Goal: Information Seeking & Learning: Check status

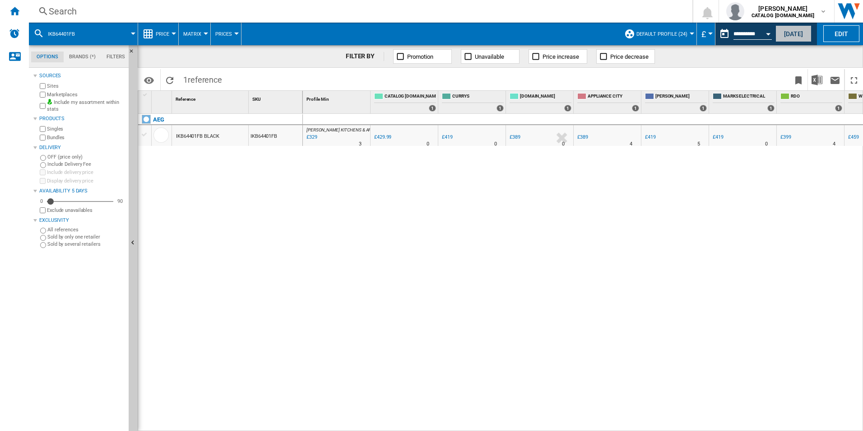
click at [794, 35] on button "[DATE]" at bounding box center [794, 33] width 36 height 17
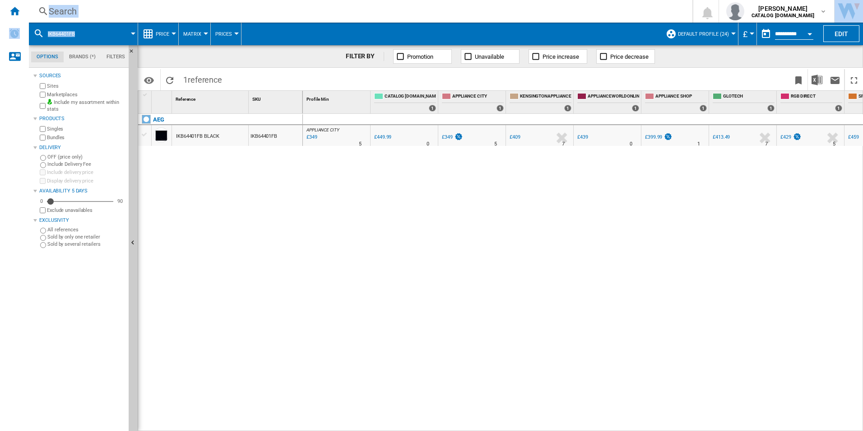
drag, startPoint x: 95, startPoint y: 33, endPoint x: -2, endPoint y: 17, distance: 98.3
click at [0, 17] on html "In order to access Insight, please log out and log in again OK NEW Search Searc…" at bounding box center [431, 215] width 863 height 431
drag, startPoint x: 0, startPoint y: 17, endPoint x: 109, endPoint y: 37, distance: 111.1
click at [109, 37] on span at bounding box center [111, 34] width 46 height 23
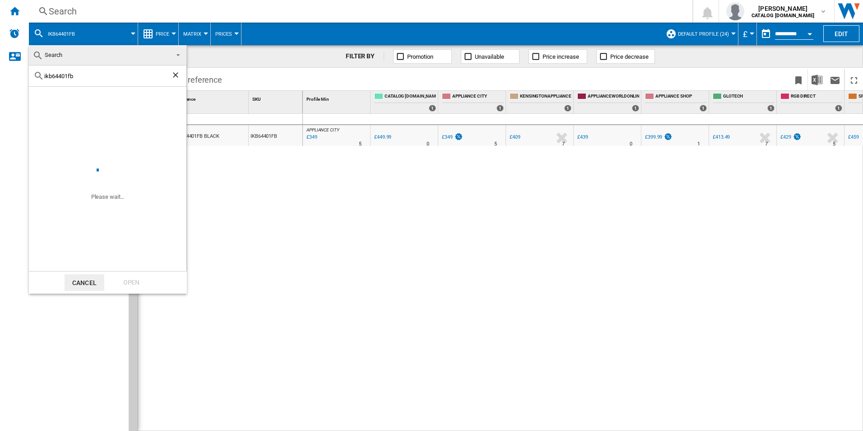
drag, startPoint x: 86, startPoint y: 79, endPoint x: -2, endPoint y: 73, distance: 87.8
click at [0, 73] on html "In order to access Insight, please log out and log in again OK NEW Search Searc…" at bounding box center [431, 215] width 863 height 431
type input "dce731110m"
click at [122, 283] on div "Open" at bounding box center [132, 282] width 40 height 17
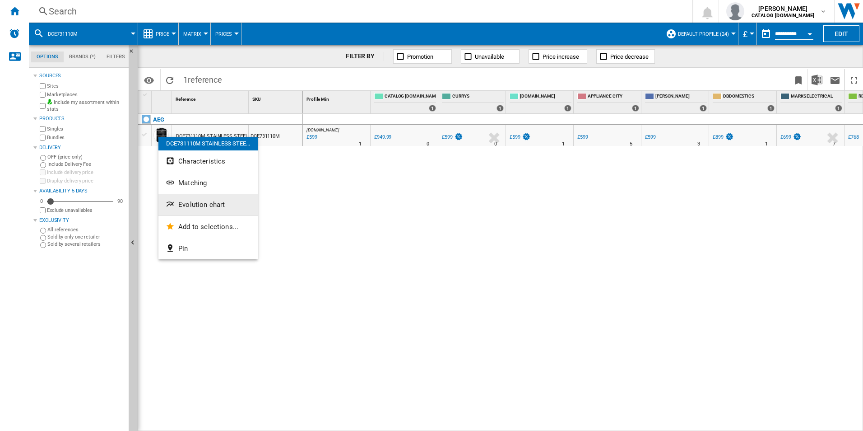
click at [195, 204] on span "Evolution chart" at bounding box center [201, 204] width 46 height 8
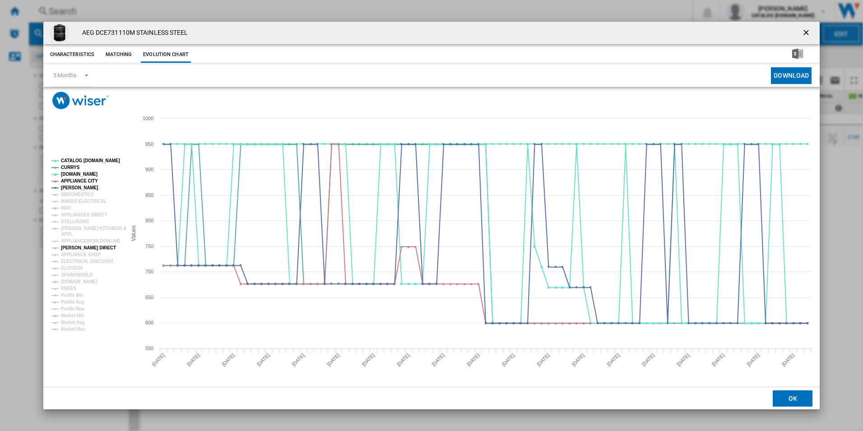
click at [70, 248] on tspan "[PERSON_NAME] DIRECT" at bounding box center [88, 247] width 55 height 5
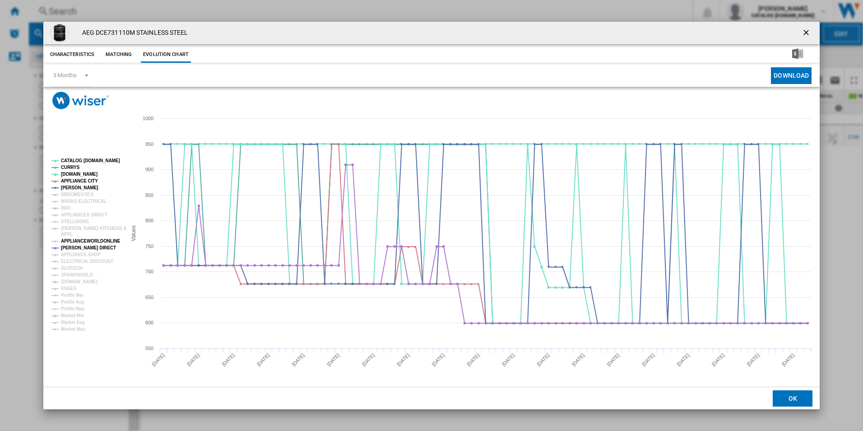
click at [70, 242] on tspan "APPLIANCEWORLDONLINE" at bounding box center [91, 240] width 60 height 5
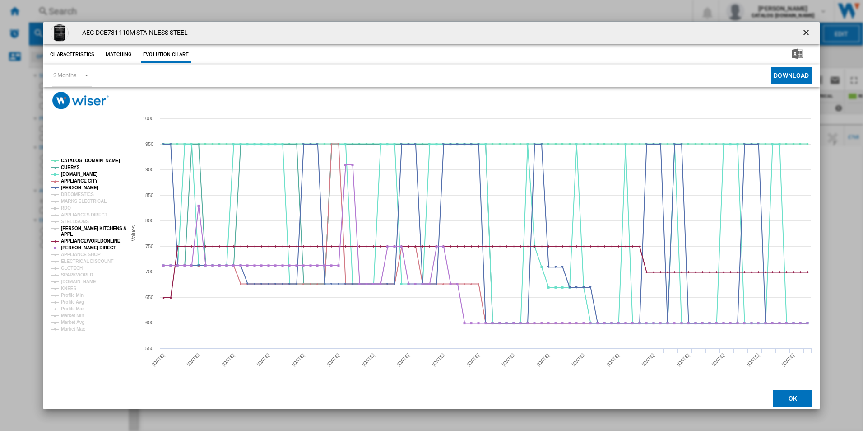
click at [70, 233] on tspan "APPL" at bounding box center [67, 234] width 12 height 5
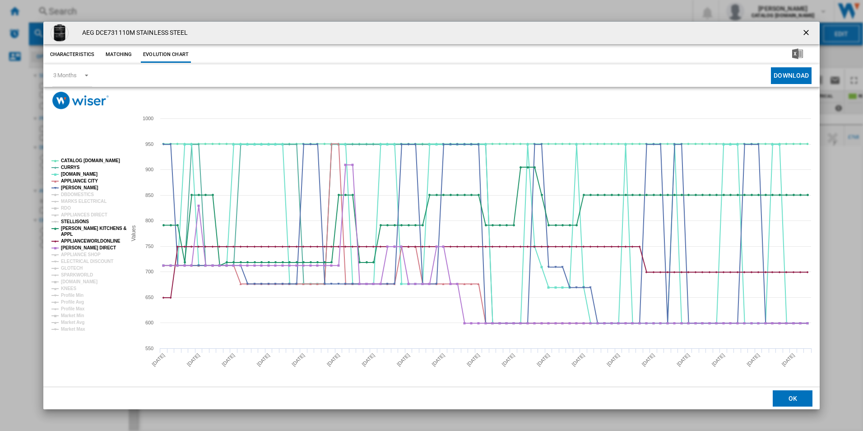
click at [73, 221] on tspan "STELLISONS" at bounding box center [75, 221] width 28 height 5
drag, startPoint x: 73, startPoint y: 215, endPoint x: 73, endPoint y: 209, distance: 6.8
click at [73, 215] on tspan "APPLIANCES DIRECT" at bounding box center [84, 214] width 46 height 5
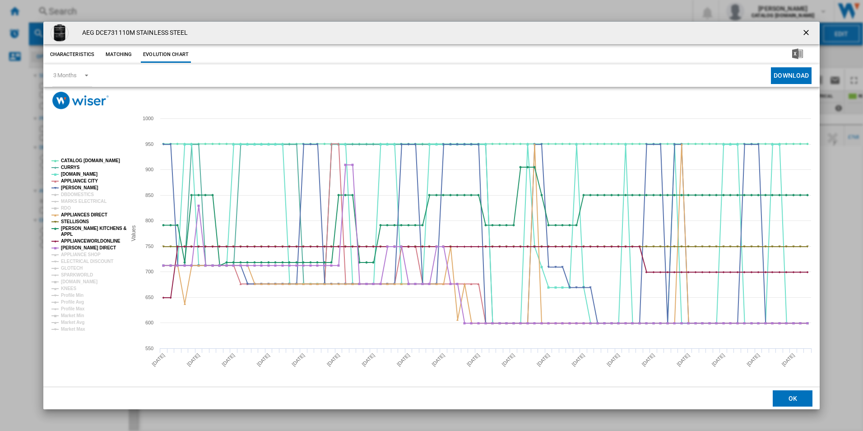
click at [73, 208] on rect "Product popup" at bounding box center [85, 244] width 75 height 180
click at [65, 208] on tspan "RDO" at bounding box center [66, 207] width 10 height 5
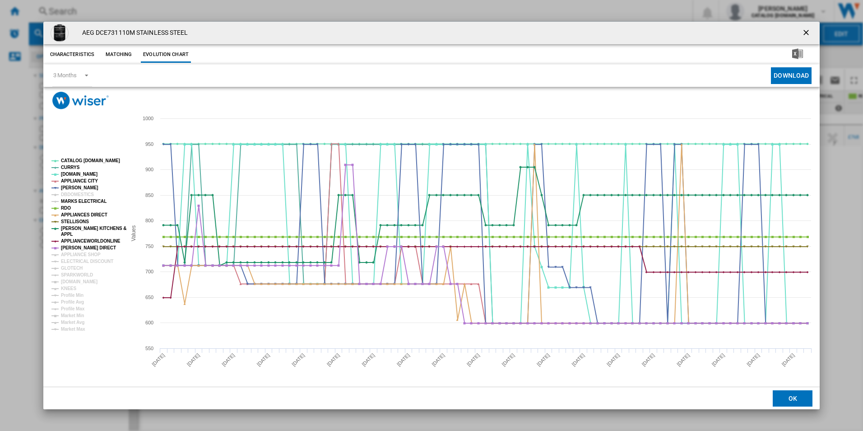
click at [69, 199] on tspan "MARKS ELECTRICAL" at bounding box center [84, 201] width 46 height 5
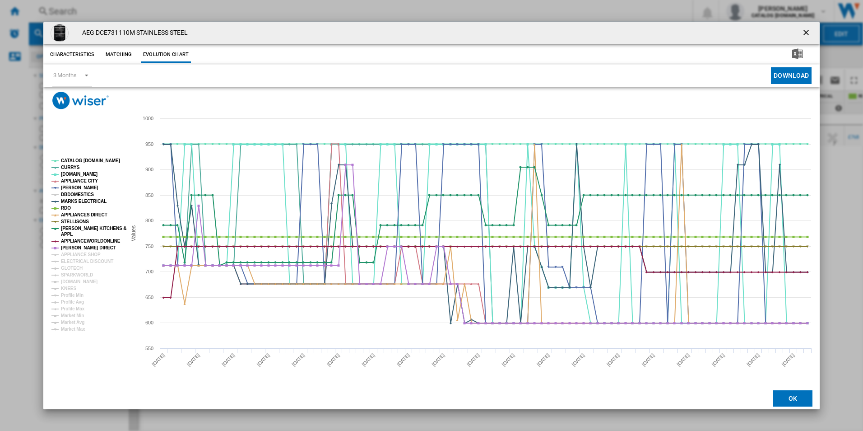
click at [70, 192] on tspan "DBDOMESTICS" at bounding box center [77, 194] width 33 height 5
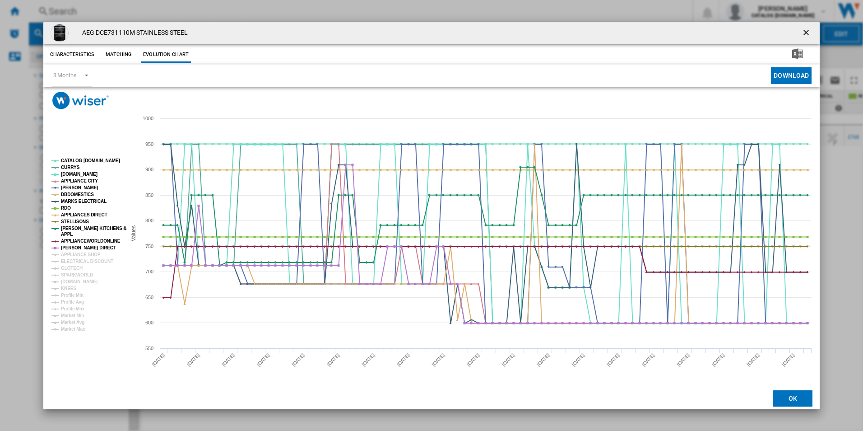
click at [14, 259] on div "AEG DCE731110M STAINLESS STEEL Characteristics Matching Evolution chart price £…" at bounding box center [431, 215] width 863 height 431
click at [68, 253] on tspan "APPLIANCE SHOP" at bounding box center [81, 254] width 40 height 5
click at [70, 260] on tspan "ELECTRICAL DISCOUNT" at bounding box center [87, 261] width 52 height 5
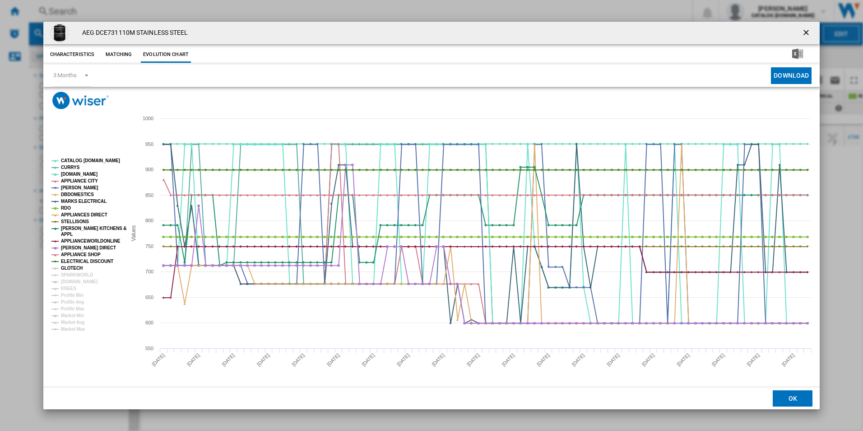
click at [75, 265] on tspan "GLOTECH" at bounding box center [72, 267] width 22 height 5
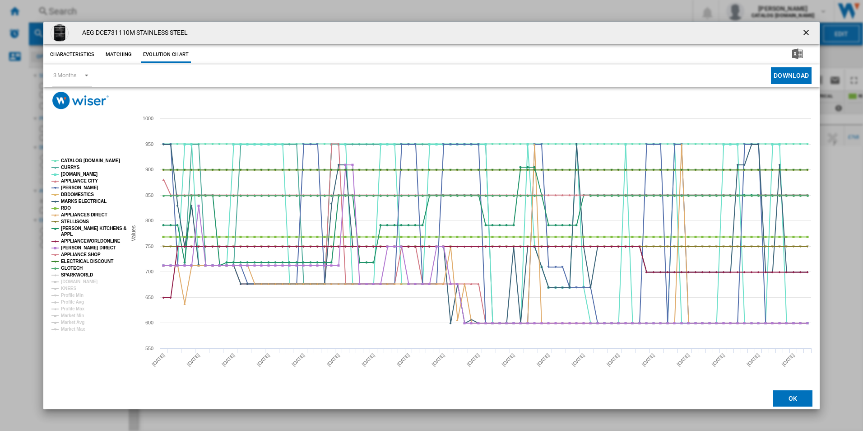
click at [79, 276] on tspan "SPARKWORLD" at bounding box center [77, 274] width 32 height 5
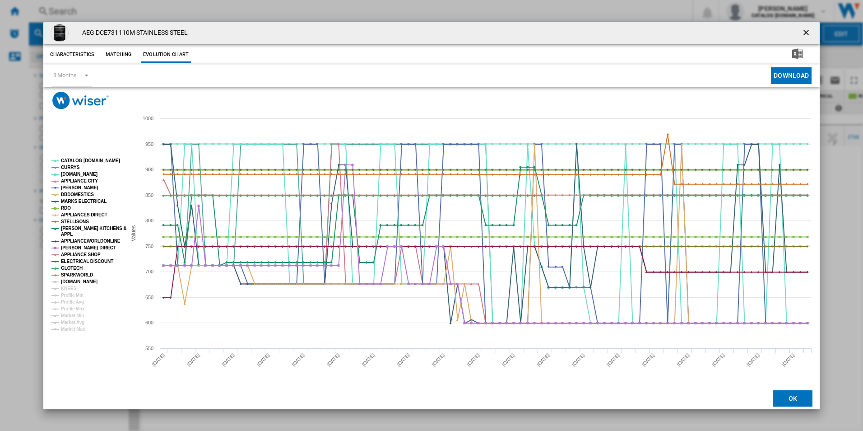
click at [80, 282] on tspan "[DOMAIN_NAME]" at bounding box center [79, 281] width 37 height 5
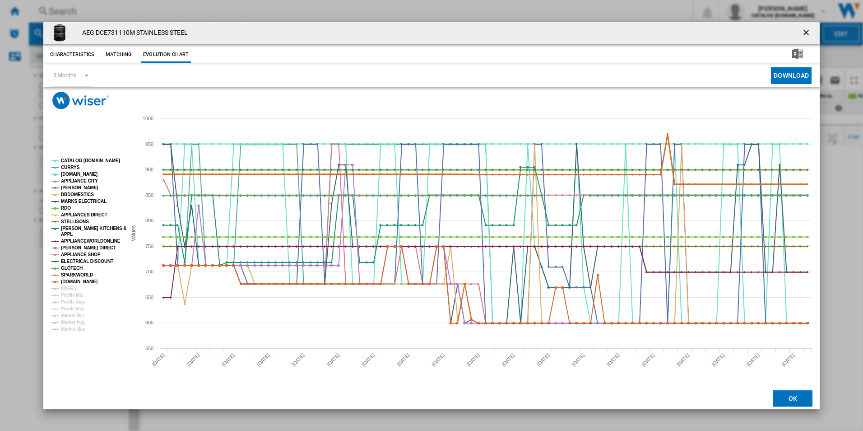
click at [63, 273] on tspan "SPARKWORLD" at bounding box center [77, 274] width 32 height 5
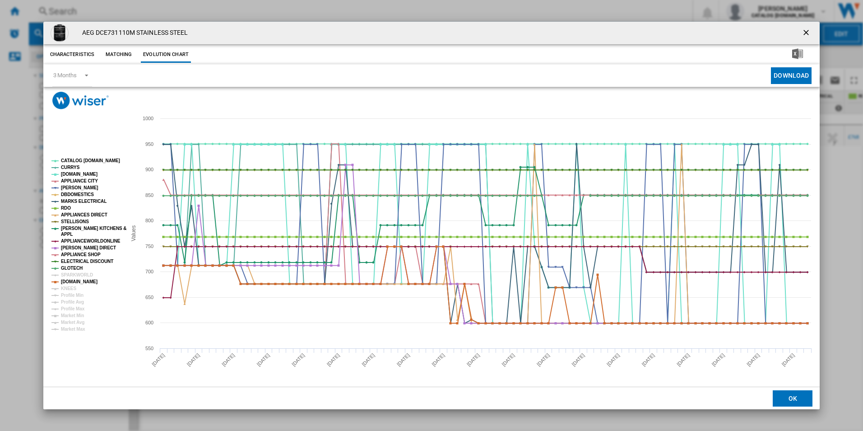
click at [63, 273] on tspan "SPARKWORLD" at bounding box center [77, 274] width 32 height 5
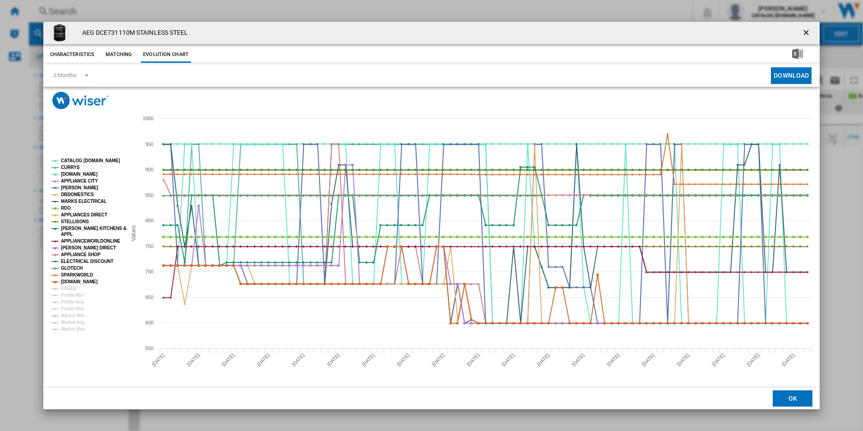
click at [74, 193] on tspan "DBDOMESTICS" at bounding box center [77, 194] width 33 height 5
click at [76, 212] on tspan "APPLIANCES DIRECT" at bounding box center [84, 214] width 46 height 5
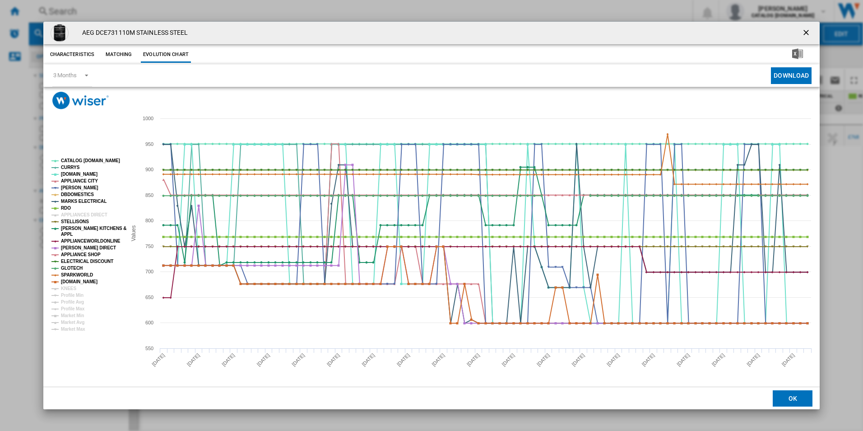
click at [76, 212] on tspan "APPLIANCES DIRECT" at bounding box center [84, 214] width 46 height 5
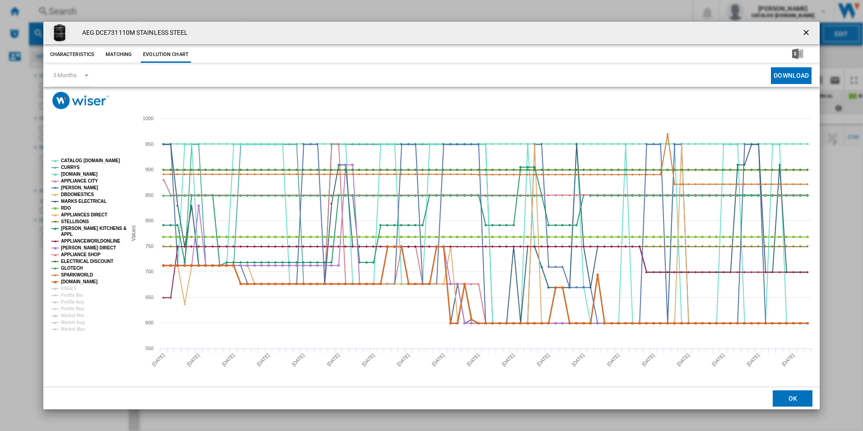
click at [65, 281] on tspan "[DOMAIN_NAME]" at bounding box center [79, 281] width 37 height 5
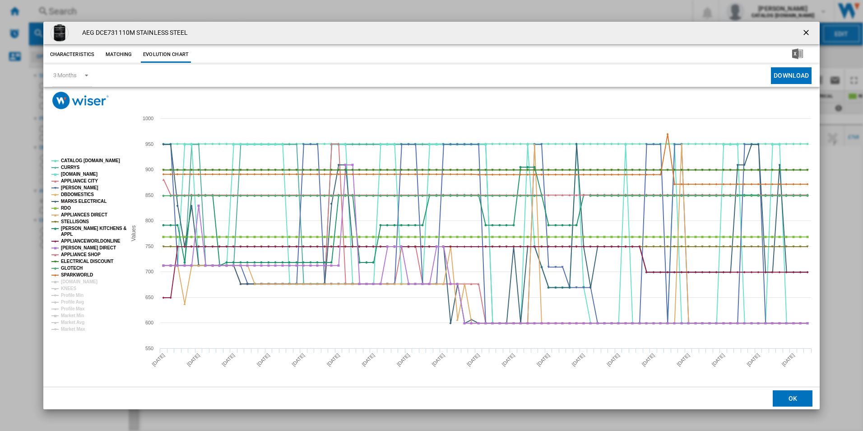
click at [65, 281] on tspan "[DOMAIN_NAME]" at bounding box center [79, 281] width 37 height 5
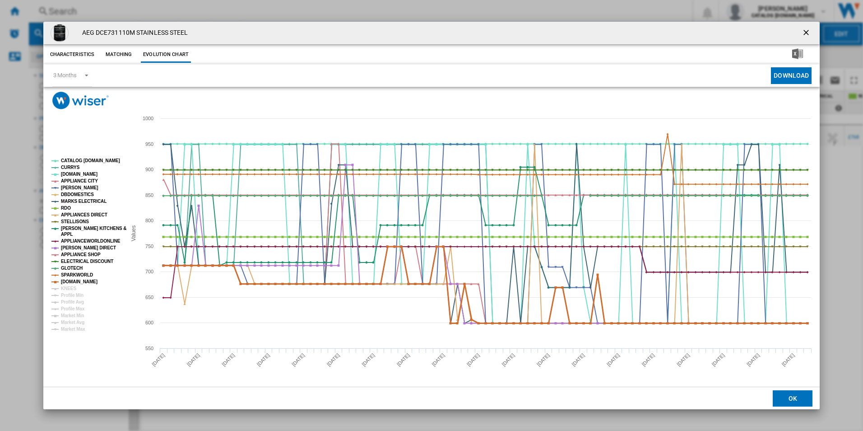
click at [65, 281] on tspan "[DOMAIN_NAME]" at bounding box center [79, 281] width 37 height 5
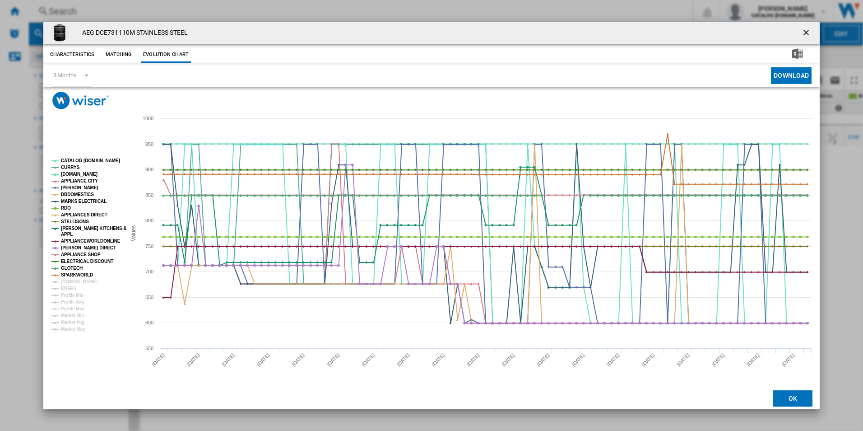
click at [65, 281] on tspan "[DOMAIN_NAME]" at bounding box center [79, 281] width 37 height 5
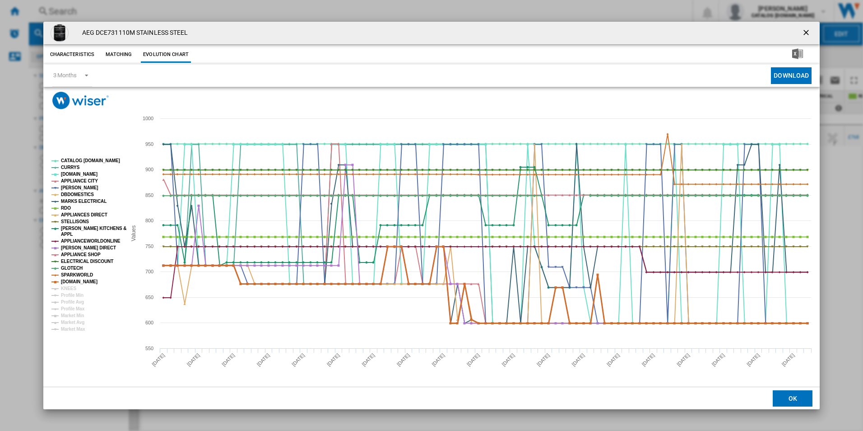
click at [65, 281] on tspan "[DOMAIN_NAME]" at bounding box center [79, 281] width 37 height 5
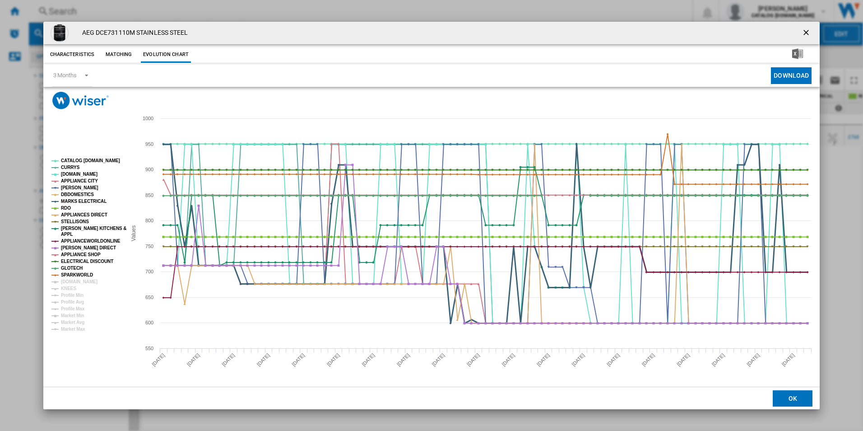
click at [69, 201] on tspan "MARKS ELECTRICAL" at bounding box center [84, 201] width 46 height 5
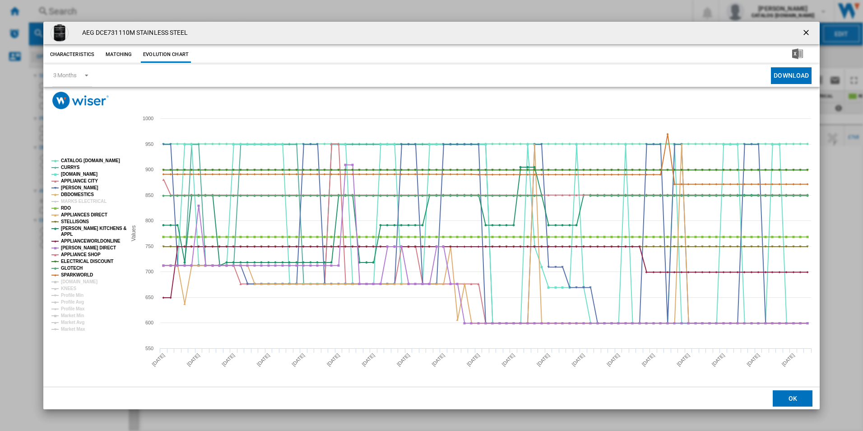
click at [69, 201] on tspan "MARKS ELECTRICAL" at bounding box center [84, 201] width 46 height 5
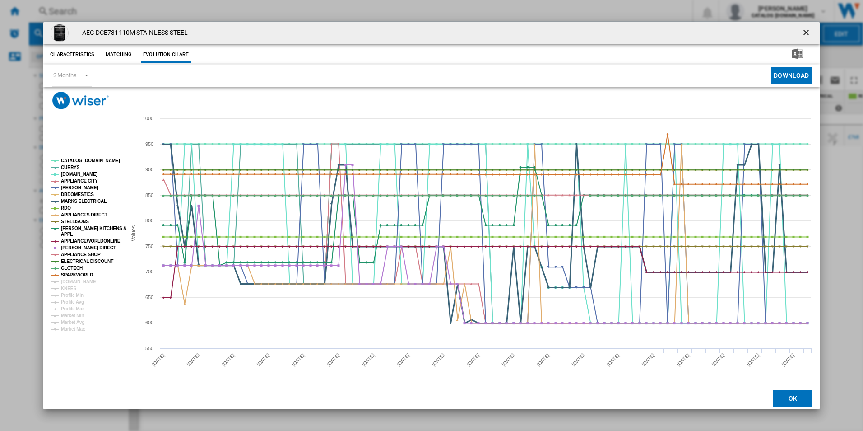
click at [69, 201] on tspan "MARKS ELECTRICAL" at bounding box center [84, 201] width 46 height 5
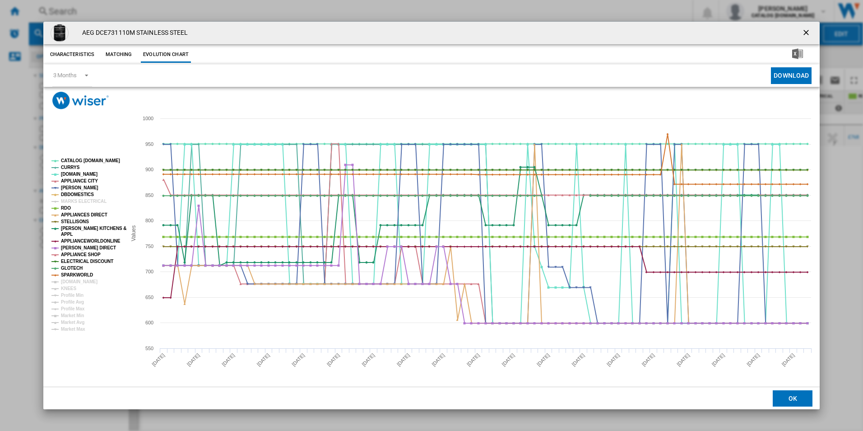
click at [69, 201] on tspan "MARKS ELECTRICAL" at bounding box center [84, 201] width 46 height 5
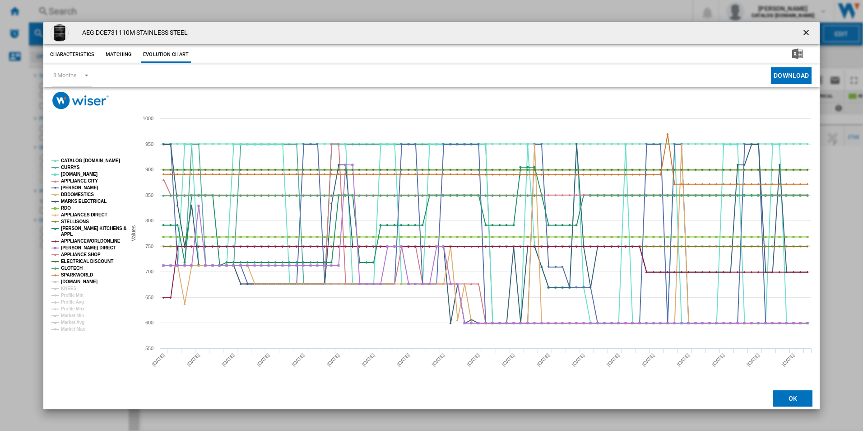
click at [67, 282] on tspan "[DOMAIN_NAME]" at bounding box center [79, 281] width 37 height 5
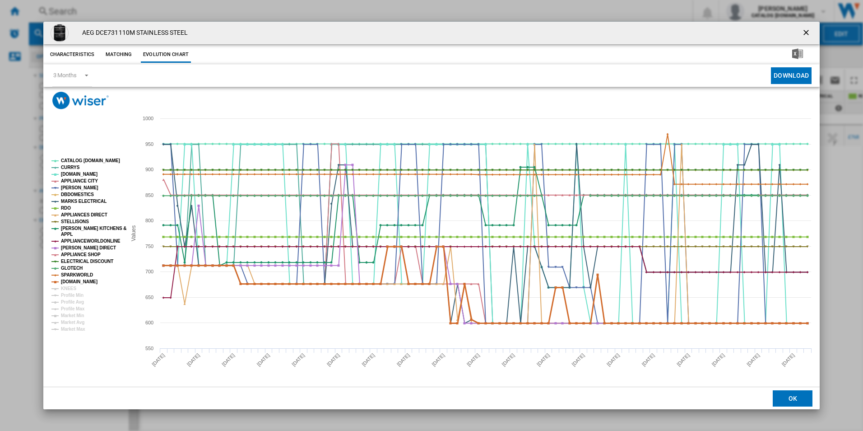
click at [67, 282] on tspan "[DOMAIN_NAME]" at bounding box center [79, 281] width 37 height 5
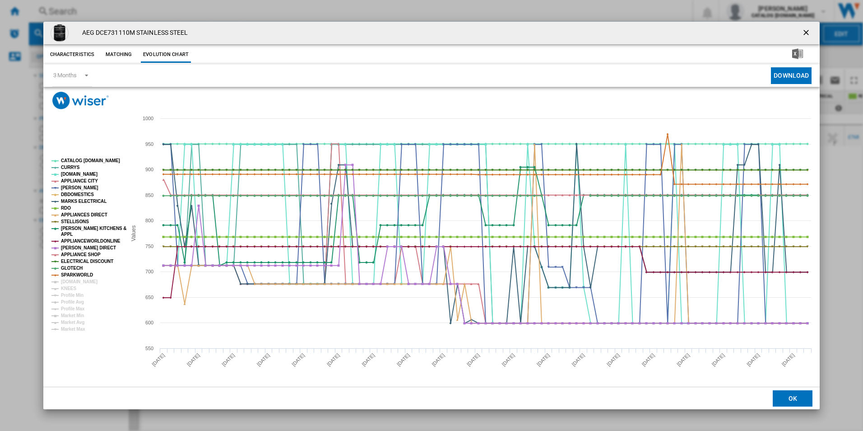
click at [67, 282] on tspan "[DOMAIN_NAME]" at bounding box center [79, 281] width 37 height 5
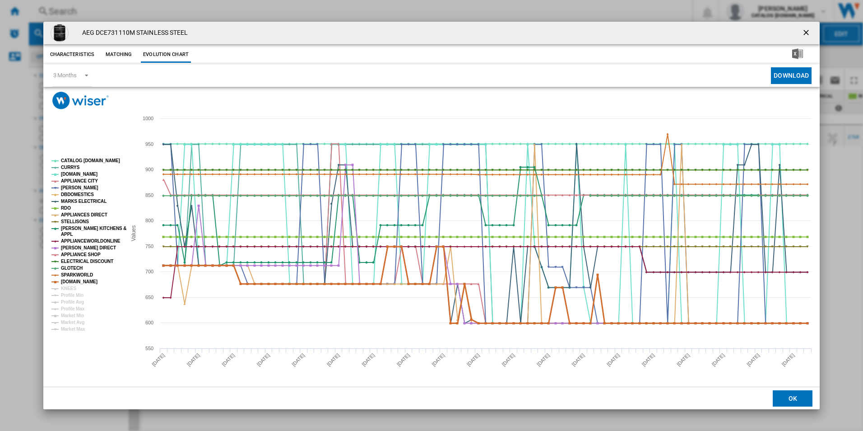
click at [67, 282] on tspan "[DOMAIN_NAME]" at bounding box center [79, 281] width 37 height 5
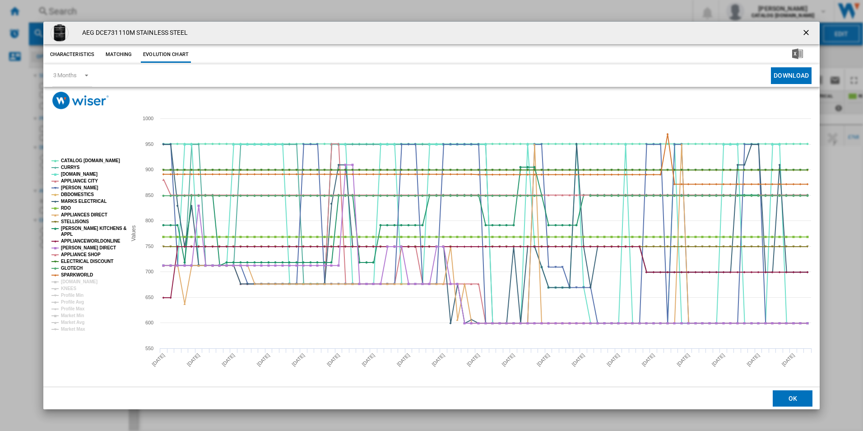
click at [67, 282] on tspan "[DOMAIN_NAME]" at bounding box center [79, 281] width 37 height 5
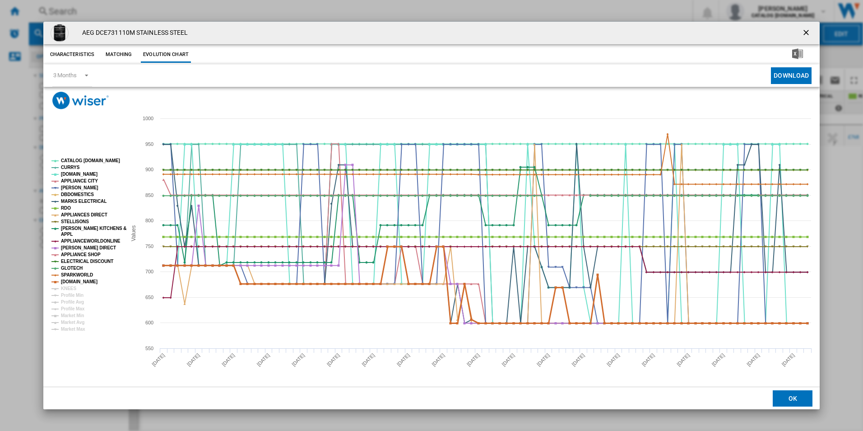
click at [75, 281] on tspan "[DOMAIN_NAME]" at bounding box center [79, 281] width 37 height 5
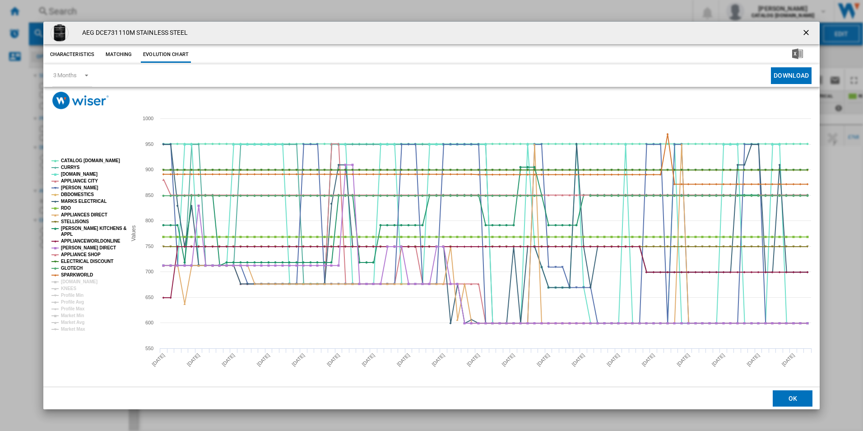
click at [75, 281] on tspan "[DOMAIN_NAME]" at bounding box center [79, 281] width 37 height 5
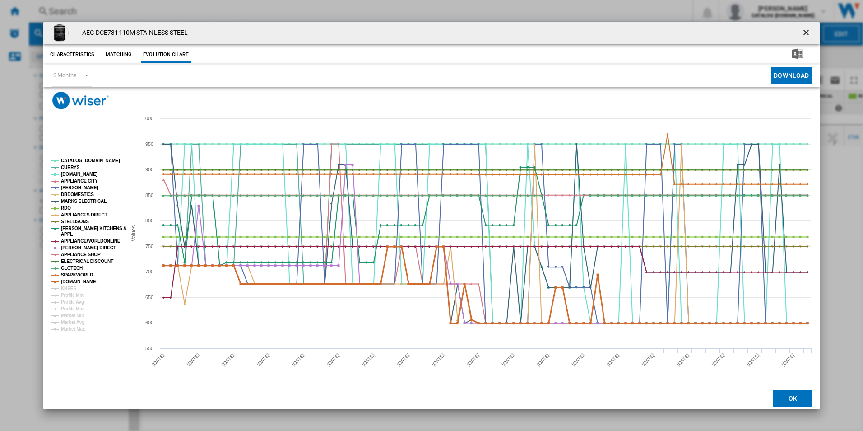
click at [75, 281] on tspan "[DOMAIN_NAME]" at bounding box center [79, 281] width 37 height 5
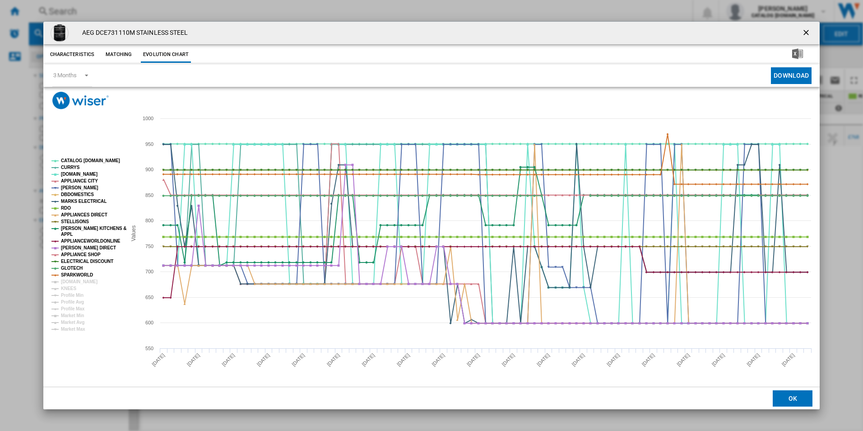
click at [75, 281] on tspan "[DOMAIN_NAME]" at bounding box center [79, 281] width 37 height 5
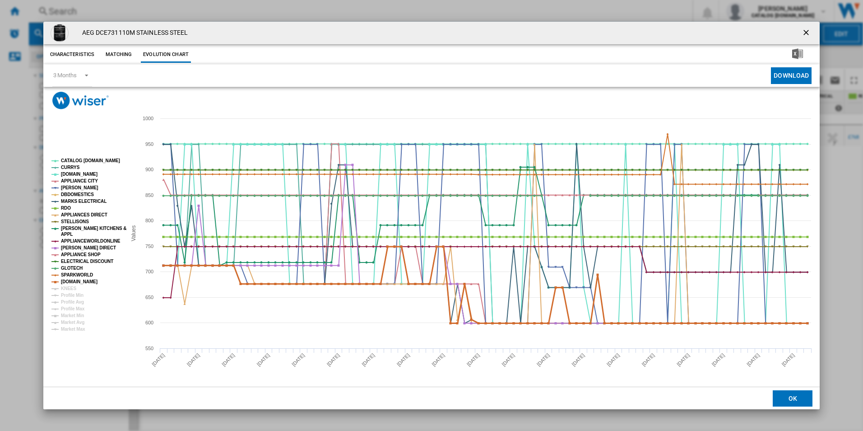
click at [75, 281] on tspan "[DOMAIN_NAME]" at bounding box center [79, 281] width 37 height 5
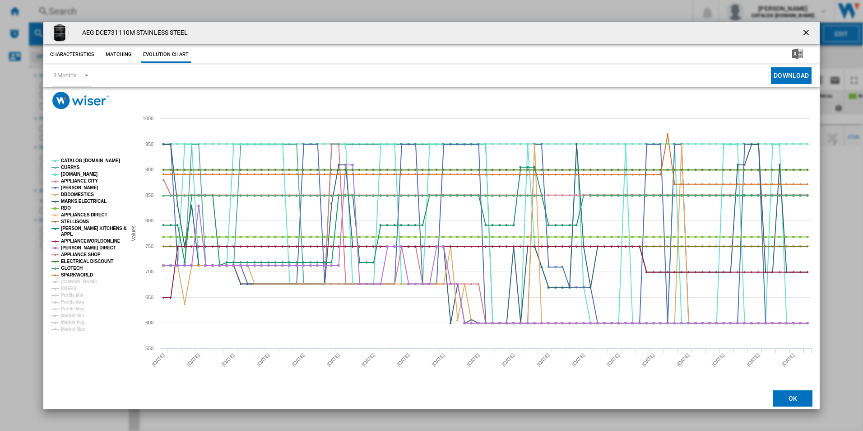
click at [75, 281] on tspan "[DOMAIN_NAME]" at bounding box center [79, 281] width 37 height 5
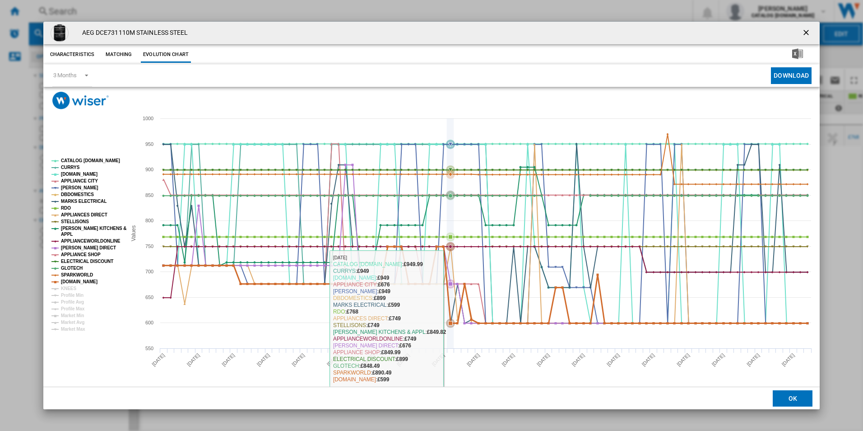
click at [448, 323] on icon "Product popup" at bounding box center [450, 322] width 9 height 9
click at [449, 321] on icon "Product popup" at bounding box center [450, 323] width 4 height 4
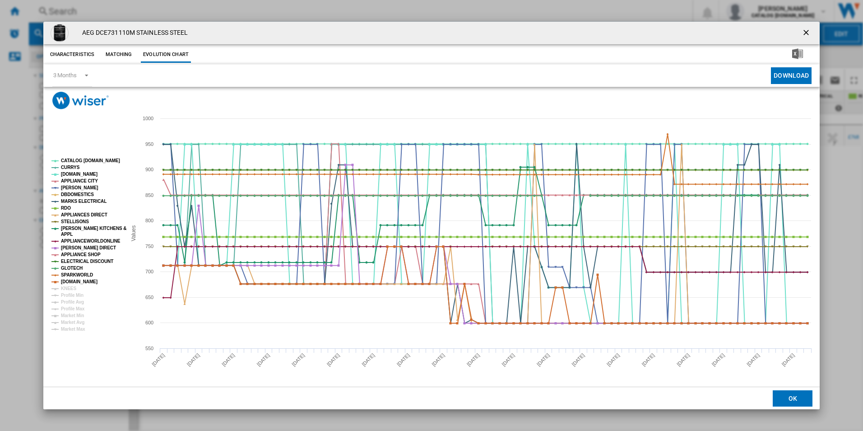
click at [807, 400] on button "OK" at bounding box center [793, 398] width 40 height 16
